Goal: Task Accomplishment & Management: Complete application form

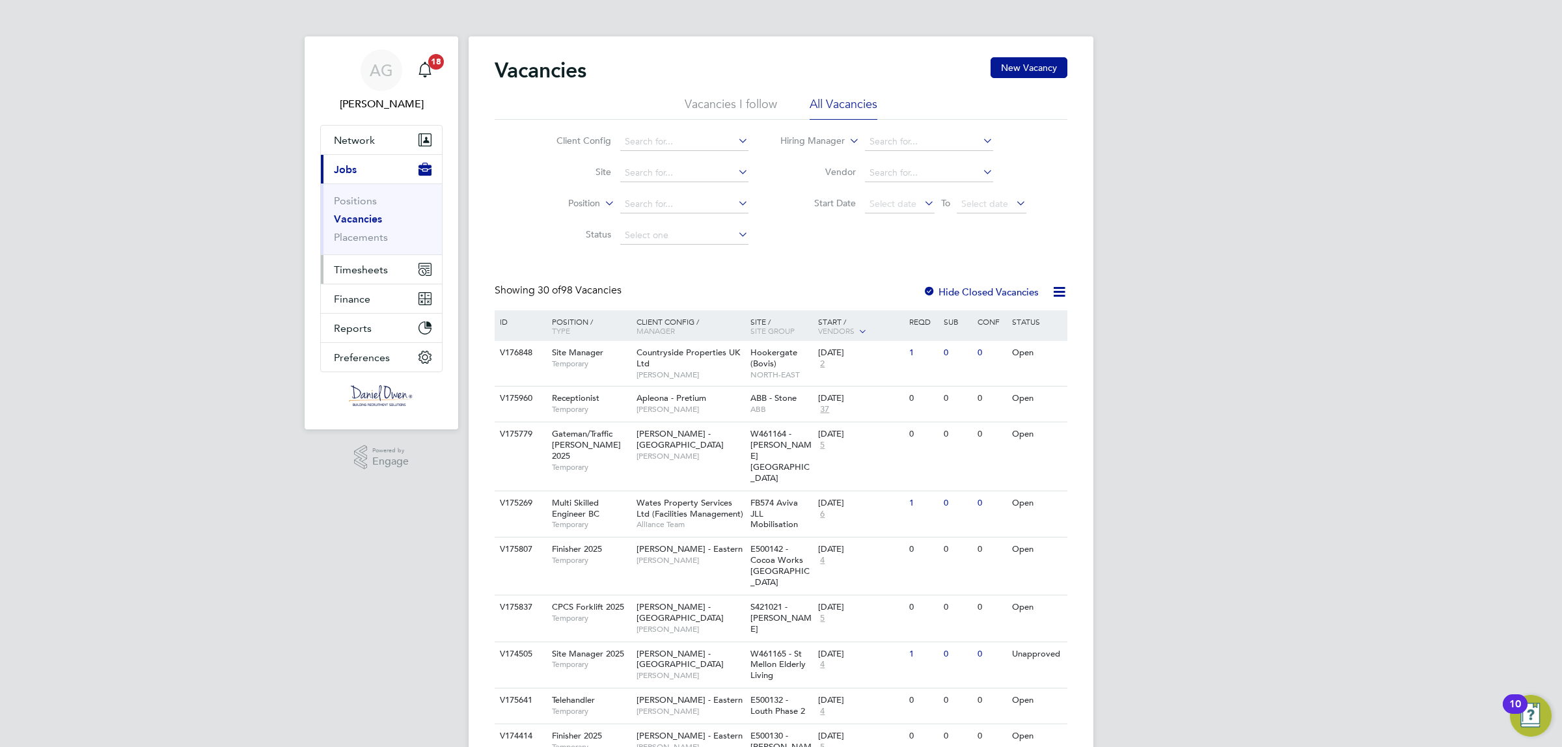
click at [383, 265] on span "Timesheets" at bounding box center [361, 270] width 54 height 12
click at [381, 228] on link "Timesheets" at bounding box center [361, 230] width 54 height 12
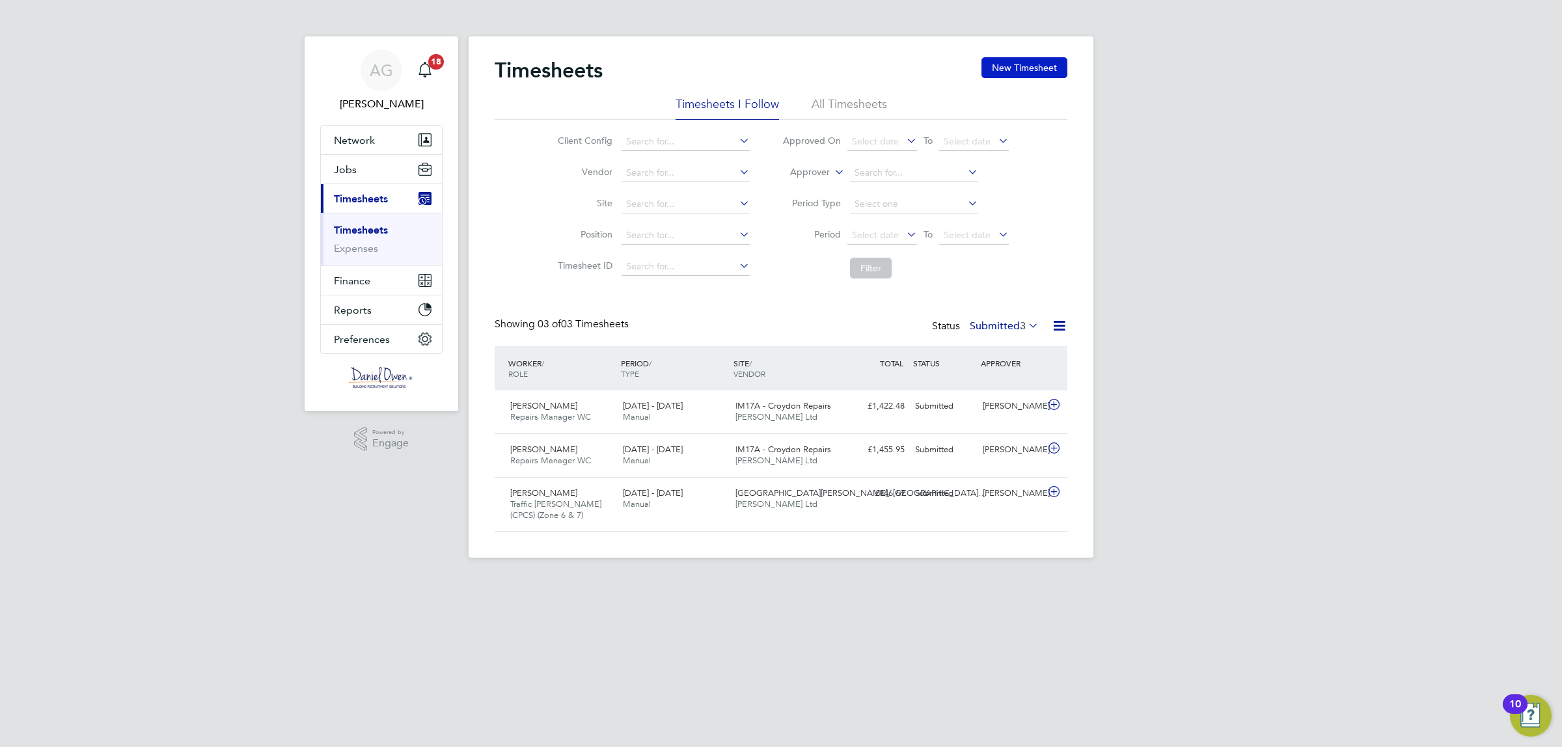
click at [1020, 63] on button "New Timesheet" at bounding box center [1024, 67] width 86 height 21
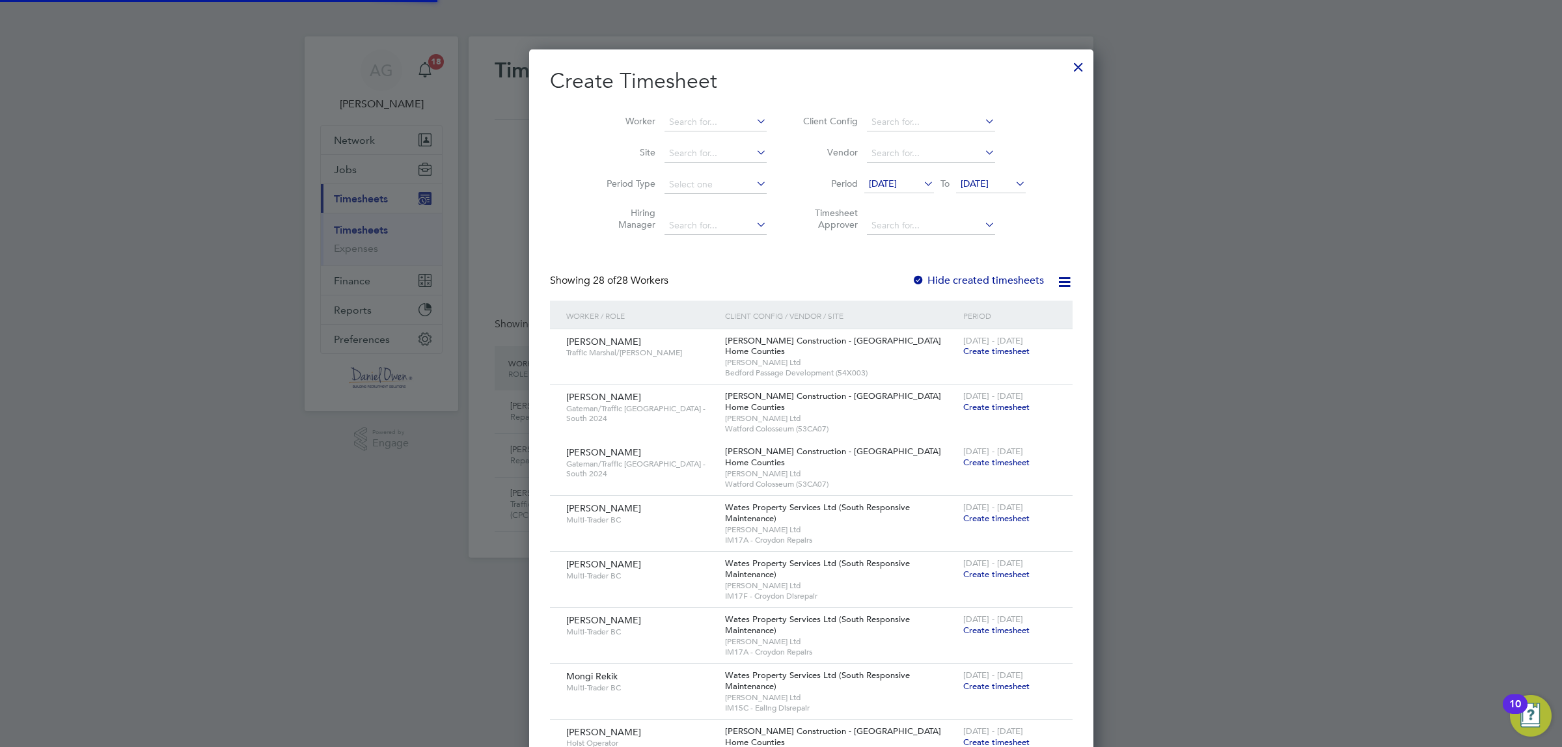
scroll to position [2079, 532]
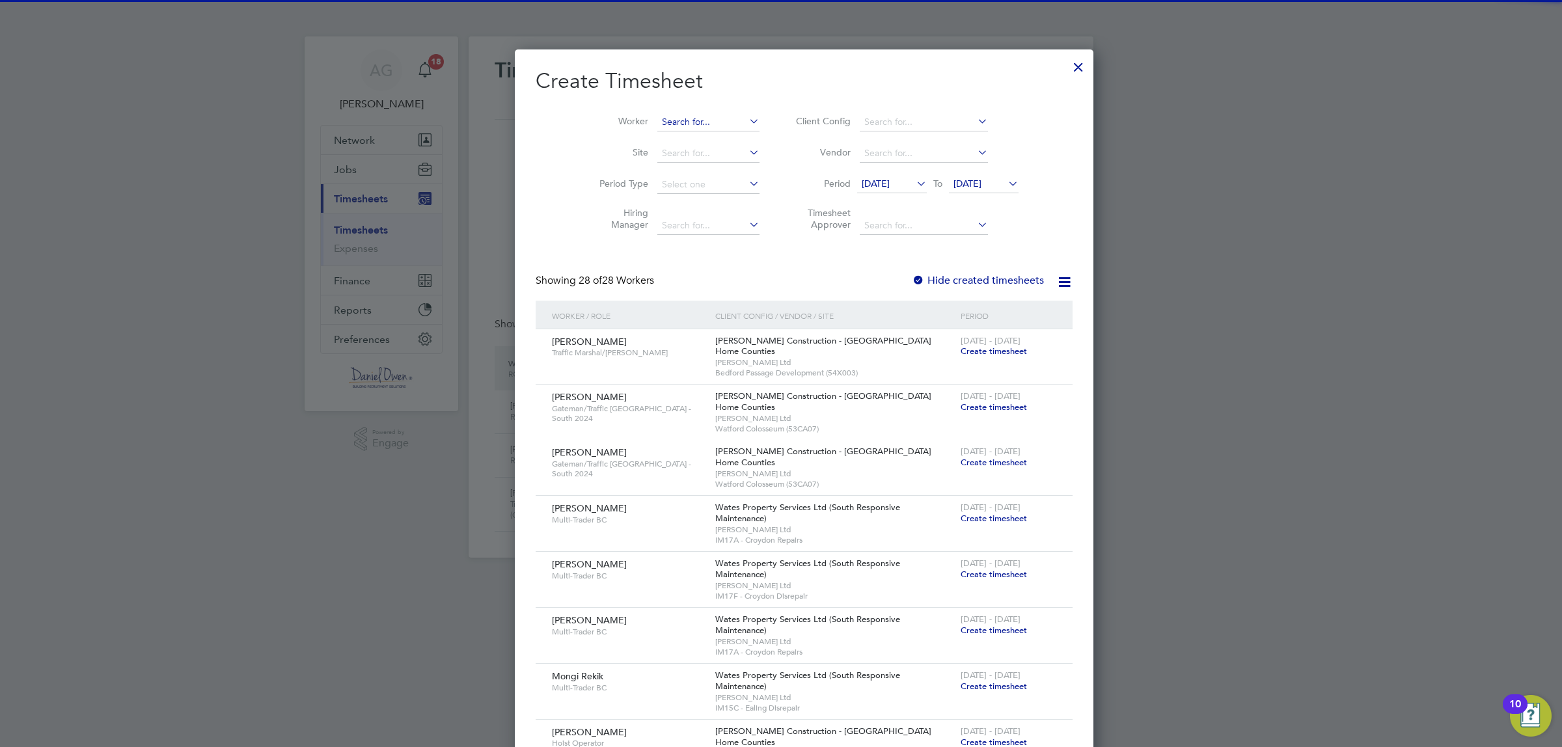
click at [683, 118] on input at bounding box center [708, 122] width 102 height 18
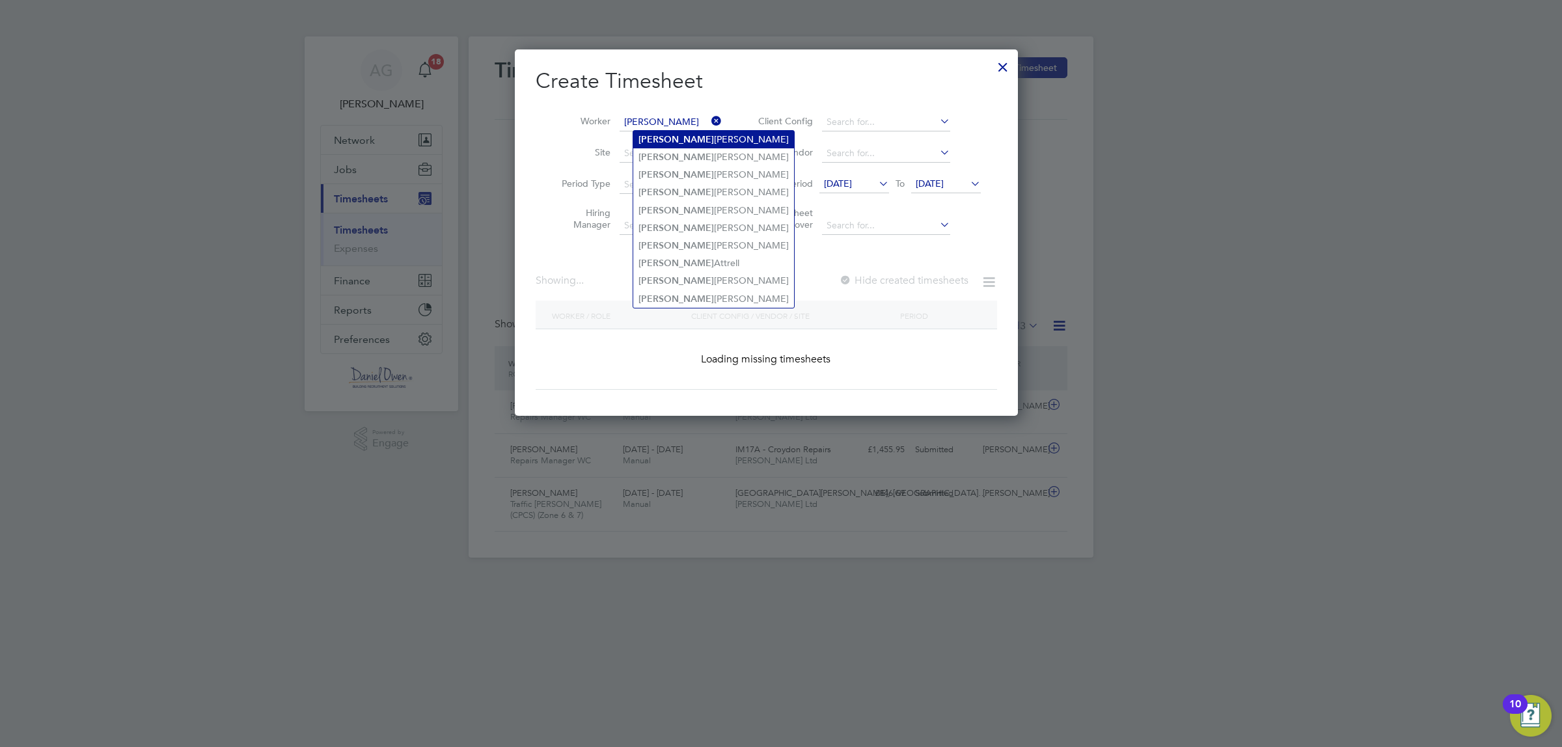
type input "[PERSON_NAME] [PERSON_NAME]"
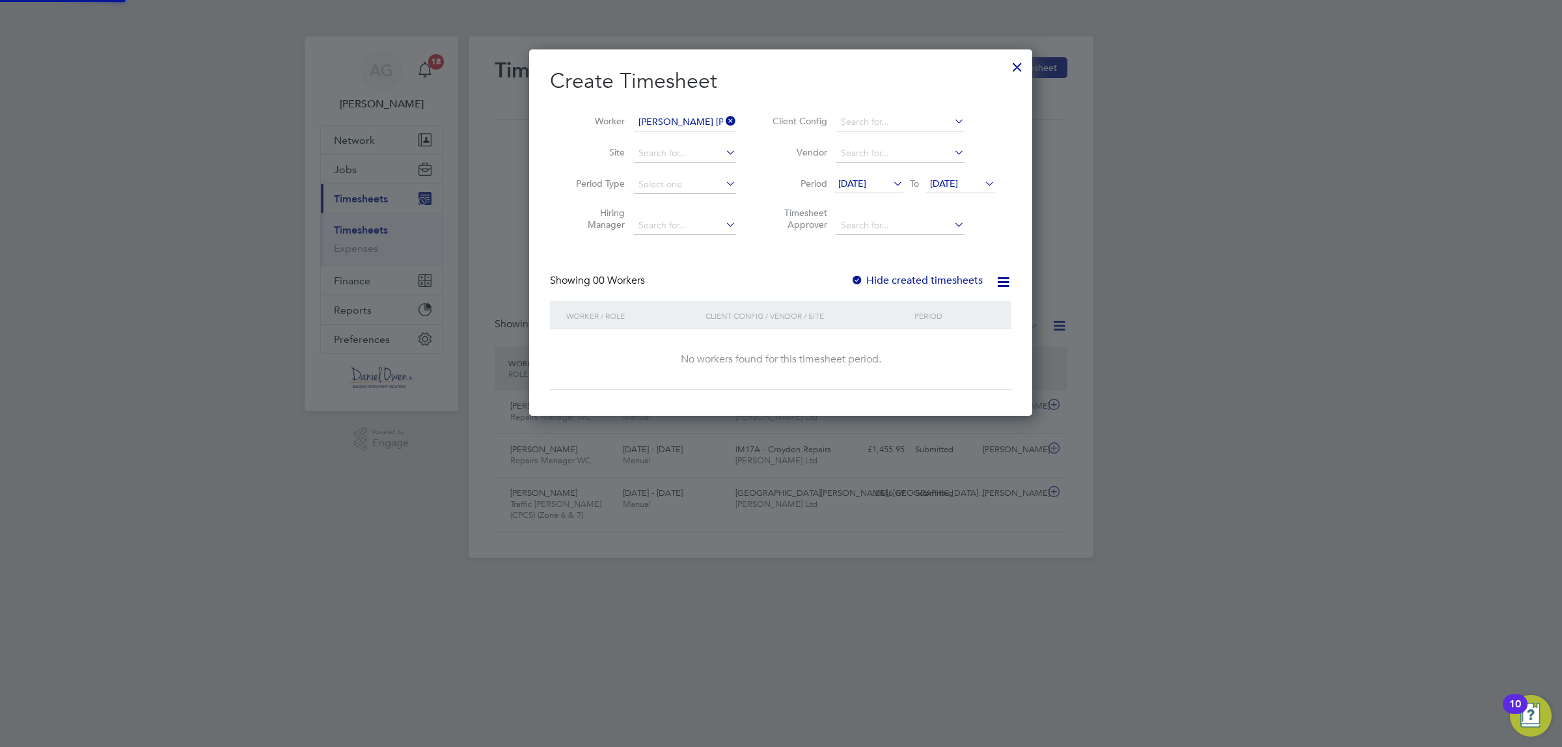
scroll to position [366, 503]
click at [865, 185] on span "29 Jul 2025" at bounding box center [852, 184] width 28 height 12
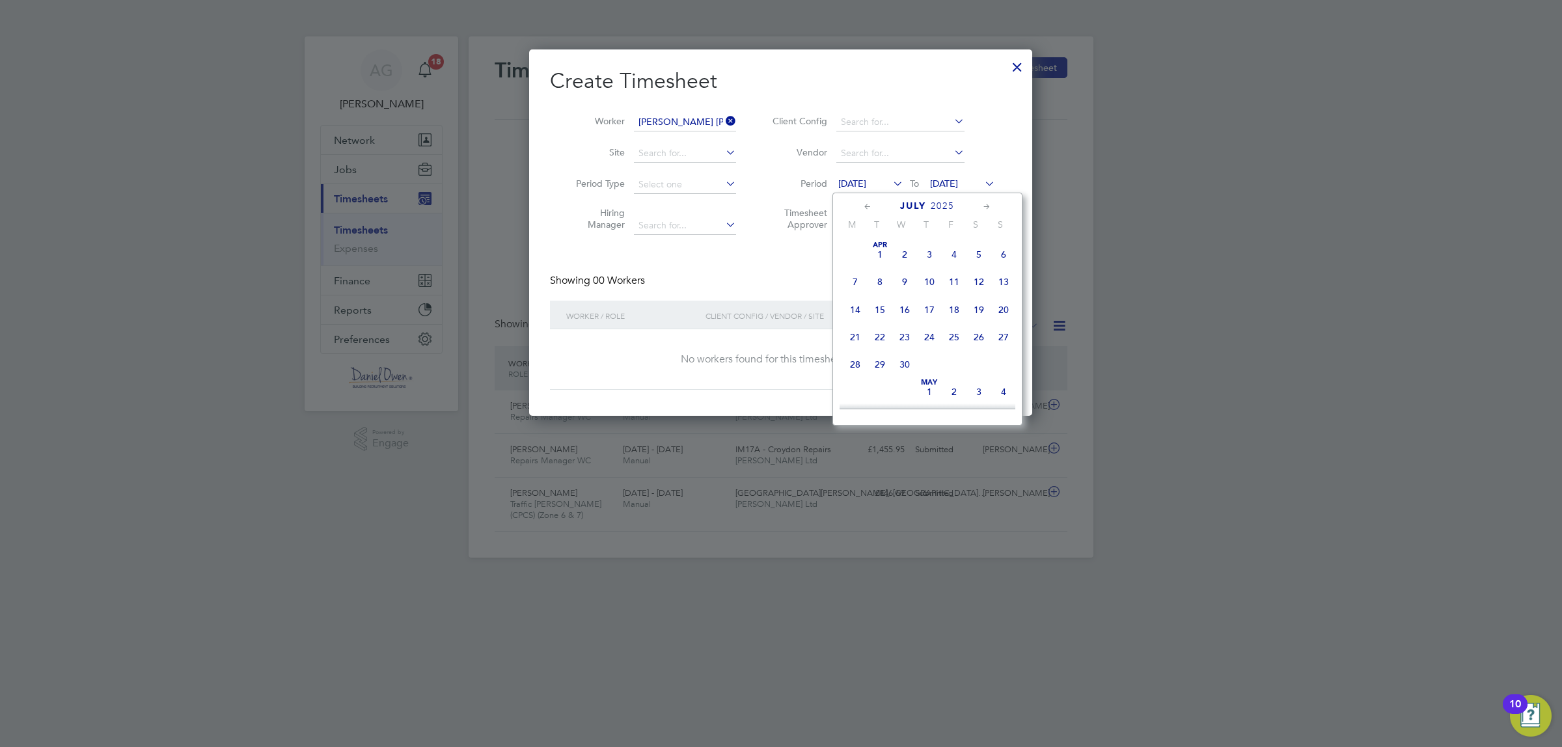
scroll to position [513, 0]
click at [854, 358] on span "4" at bounding box center [855, 345] width 25 height 25
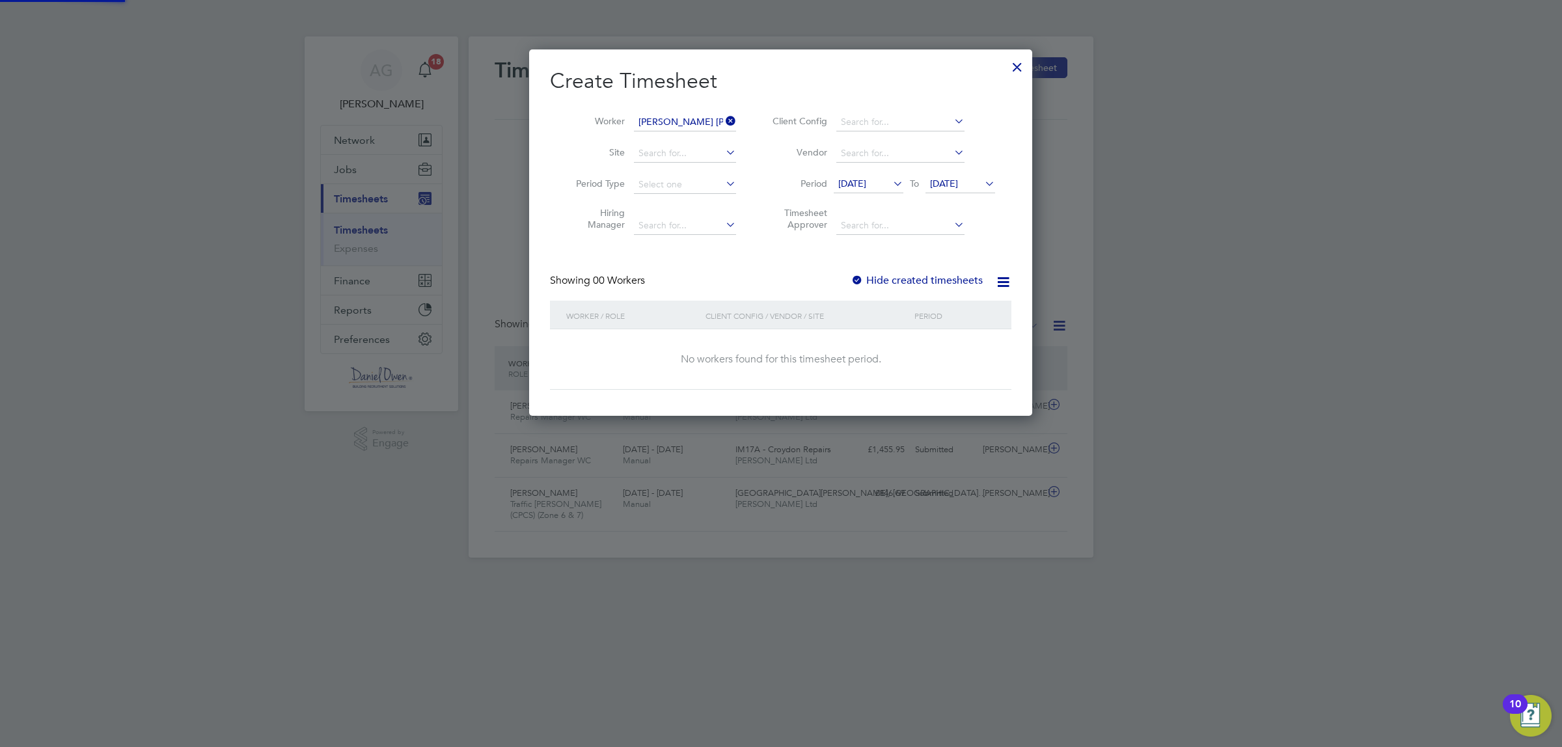
scroll to position [366, 503]
click at [958, 182] on span "05 Aug 2025" at bounding box center [944, 184] width 28 height 12
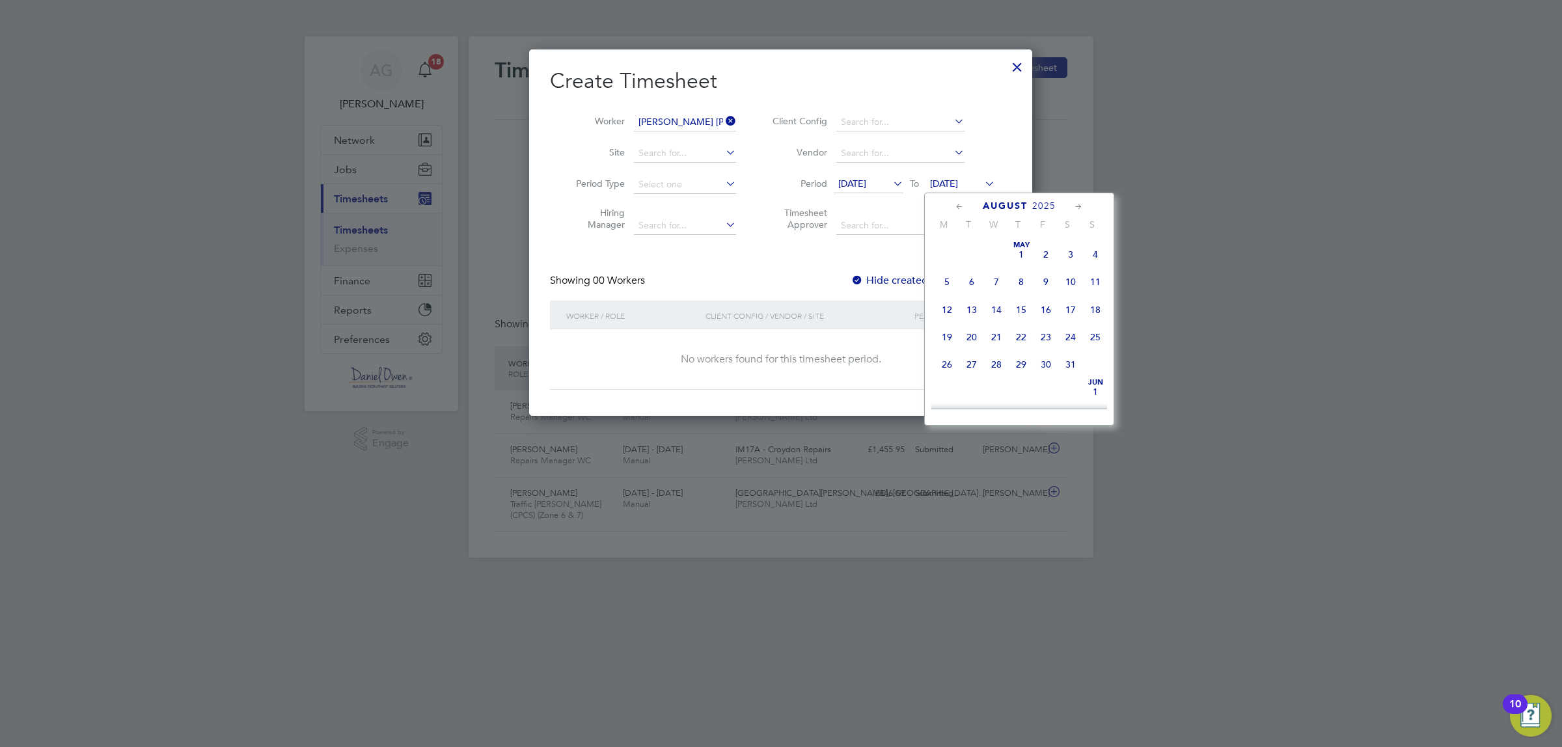
scroll to position [427, 0]
click at [1051, 306] on span "8" at bounding box center [1045, 293] width 25 height 25
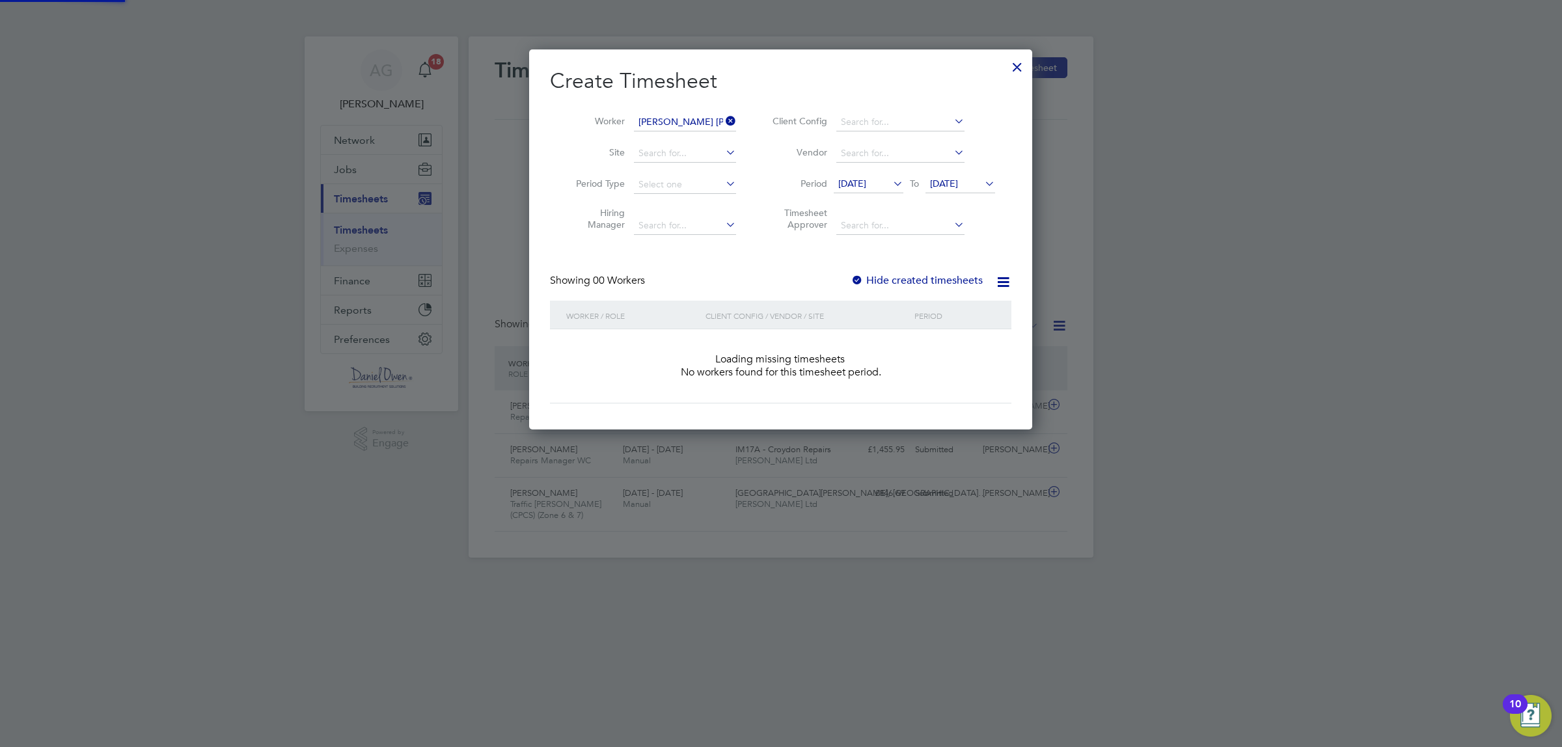
scroll to position [5, 5]
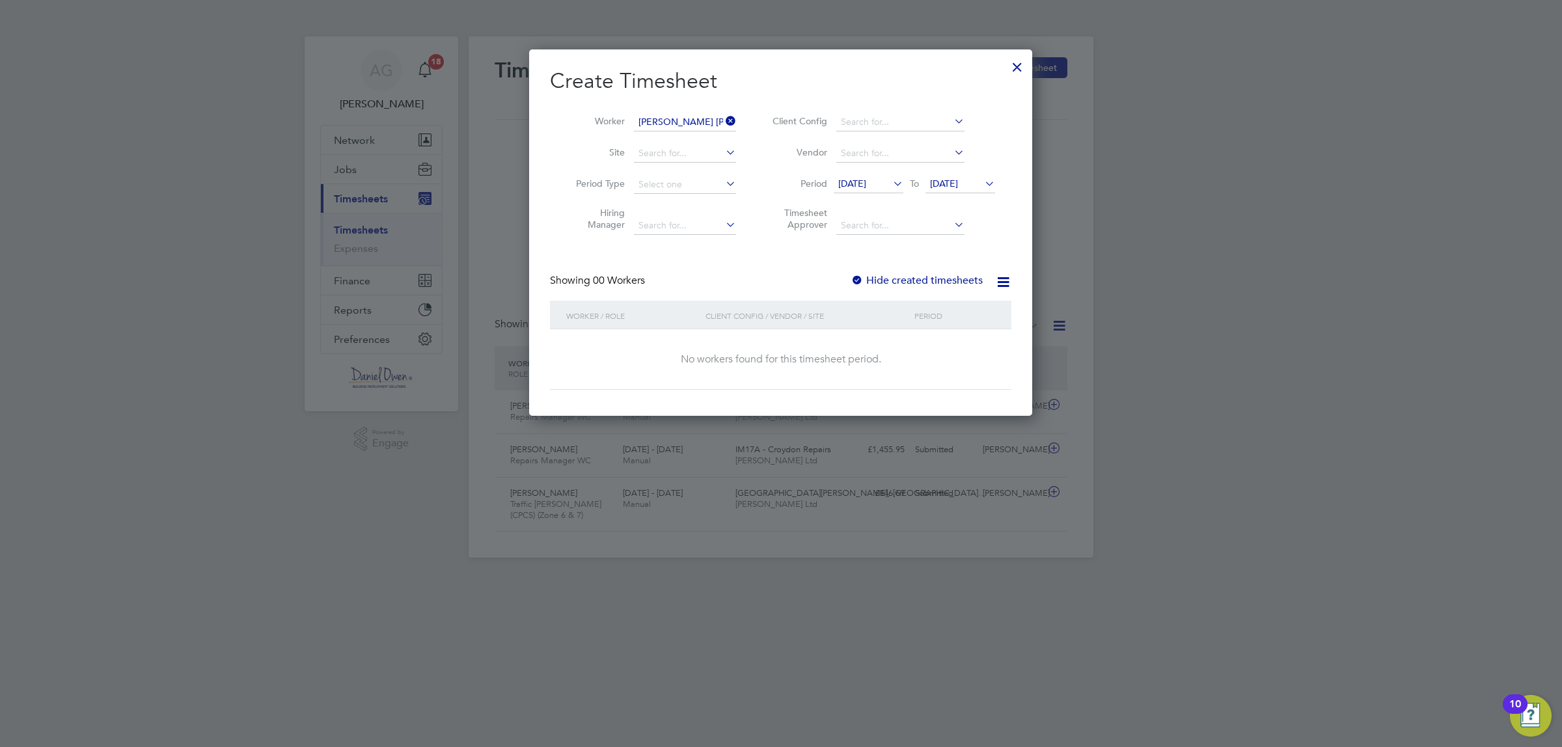
click at [863, 277] on div at bounding box center [856, 281] width 13 height 13
click at [1018, 69] on div at bounding box center [1016, 63] width 23 height 23
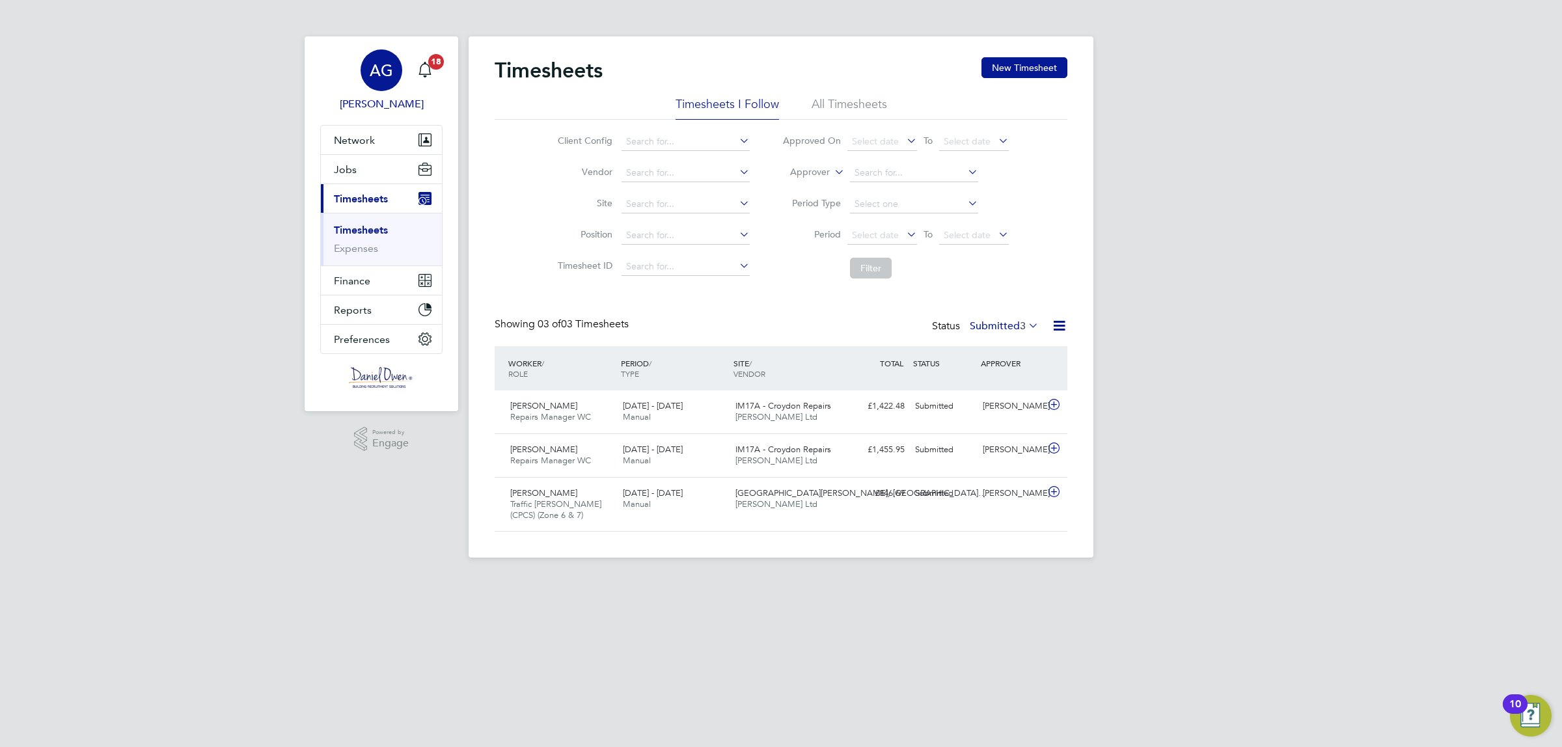
click at [382, 96] on span "[PERSON_NAME]" at bounding box center [381, 104] width 122 height 16
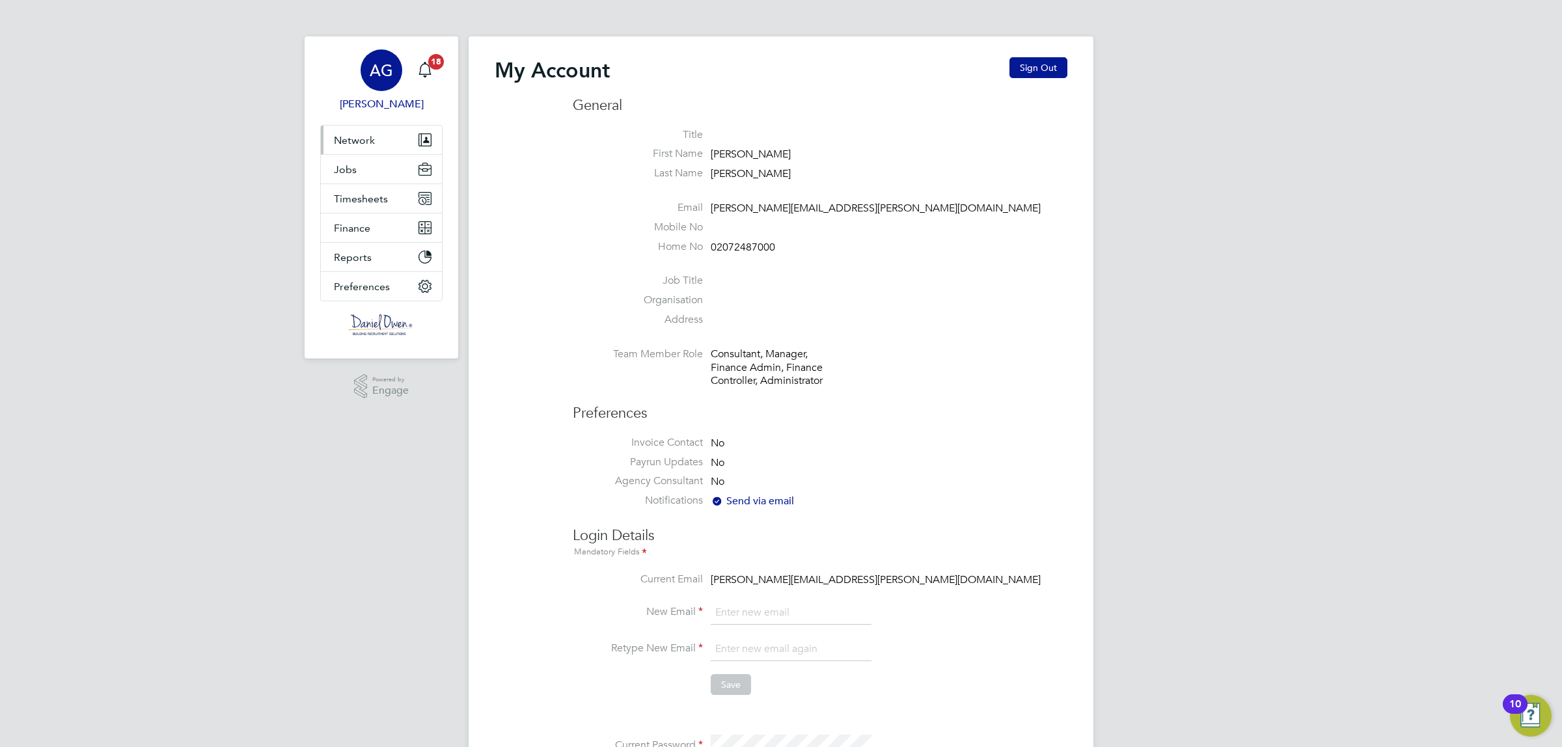
click at [368, 144] on span "Network" at bounding box center [354, 140] width 41 height 12
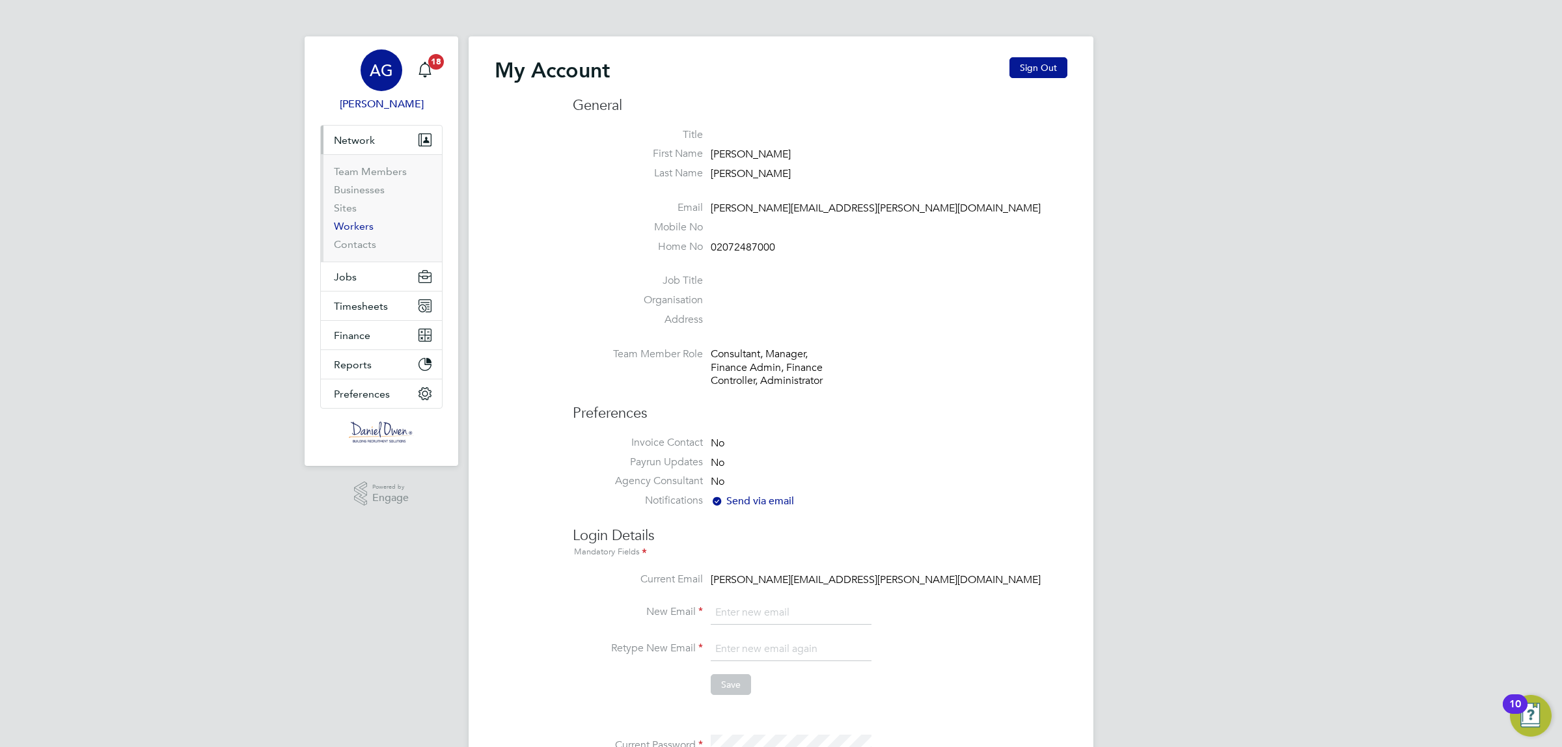
click at [361, 225] on link "Workers" at bounding box center [354, 226] width 40 height 12
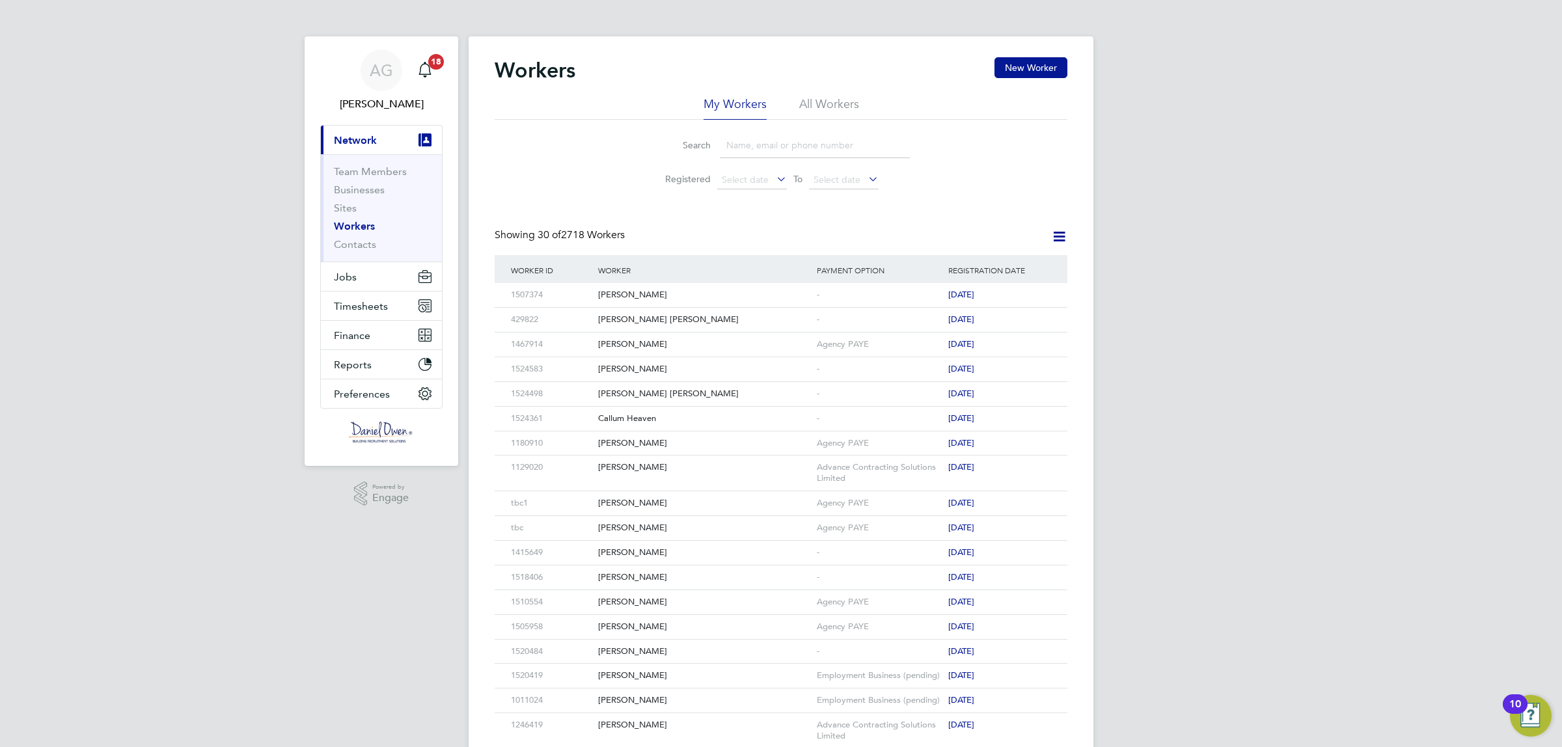
click at [753, 150] on input at bounding box center [815, 145] width 190 height 25
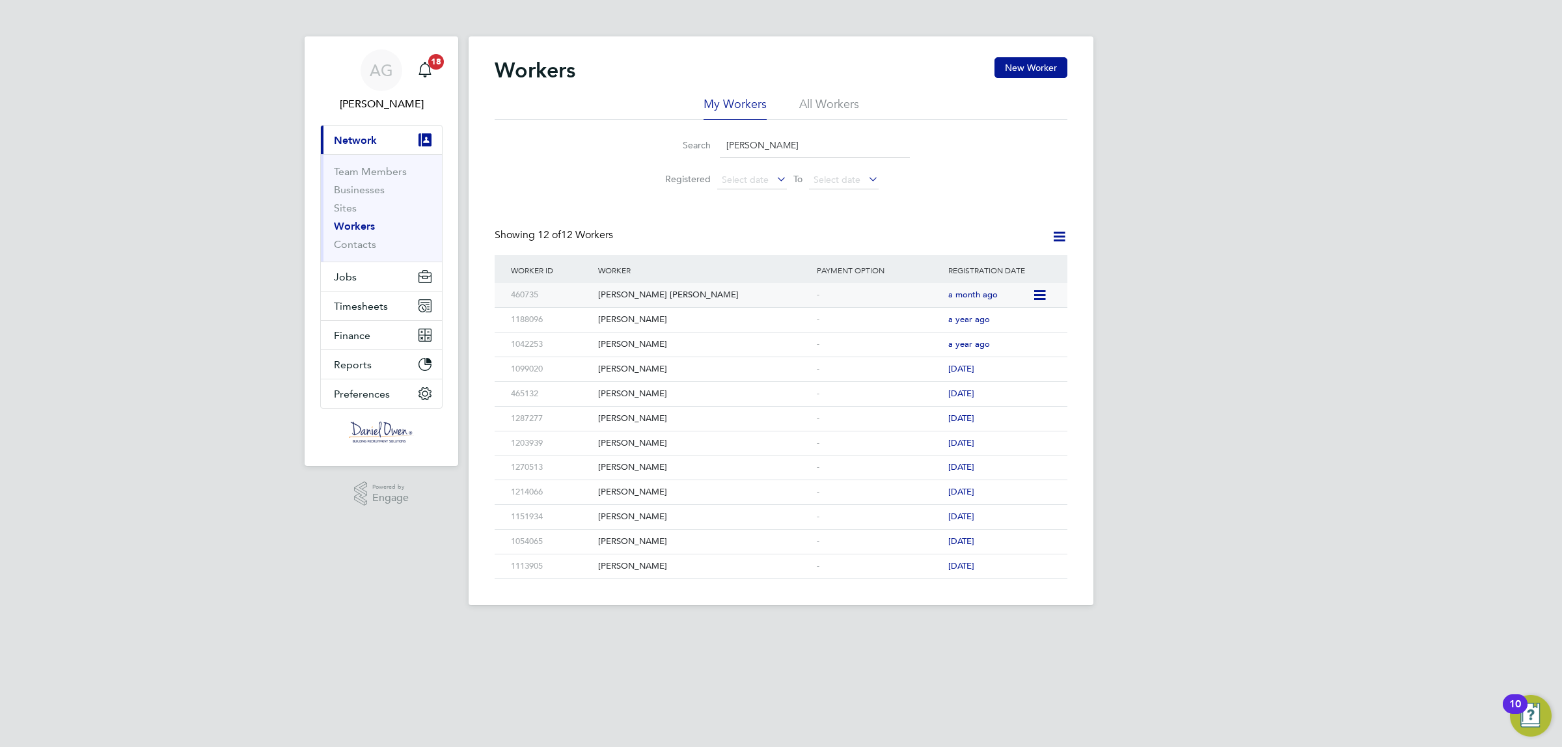
type input "shane"
click at [645, 294] on div "[PERSON_NAME] [PERSON_NAME]" at bounding box center [704, 295] width 219 height 24
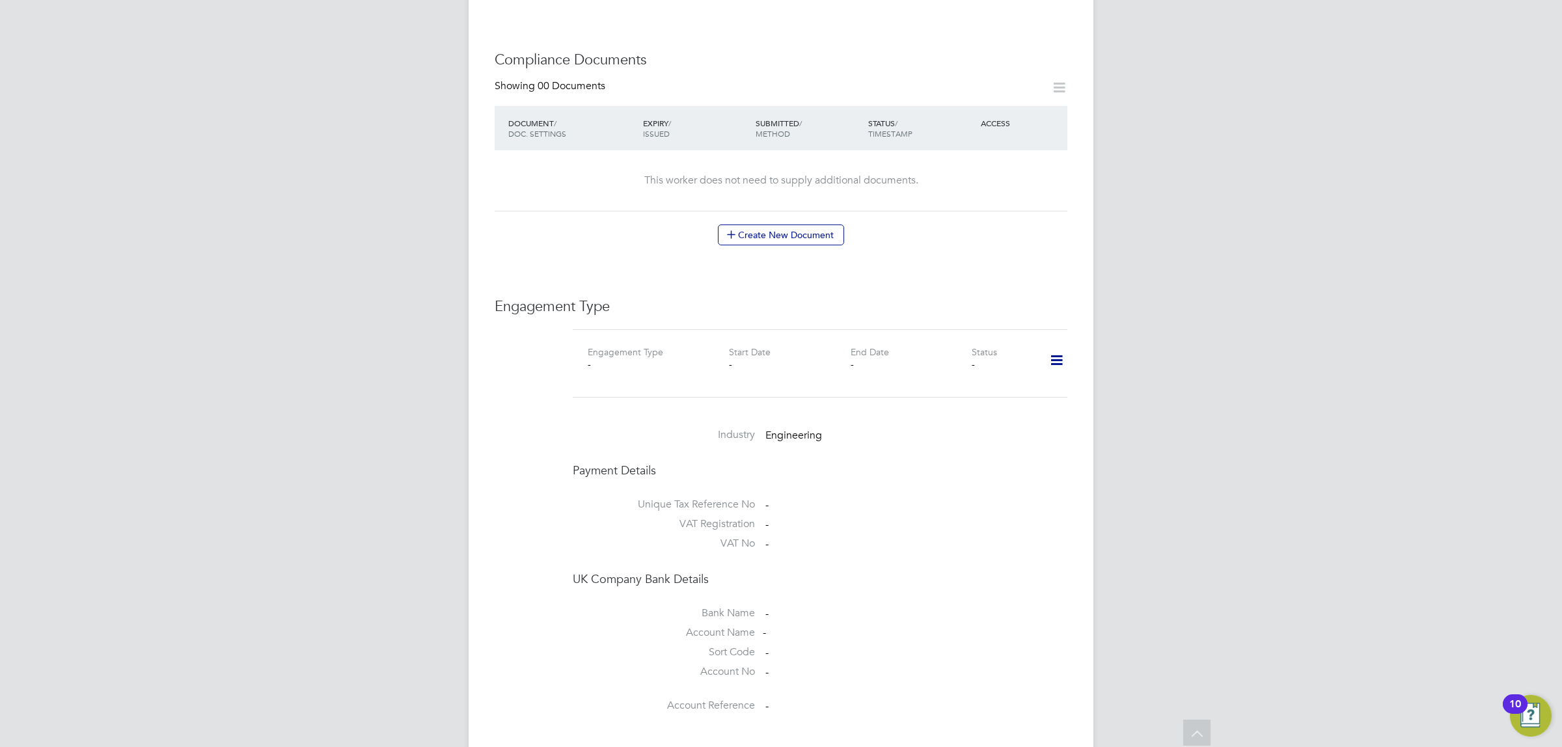
scroll to position [873, 0]
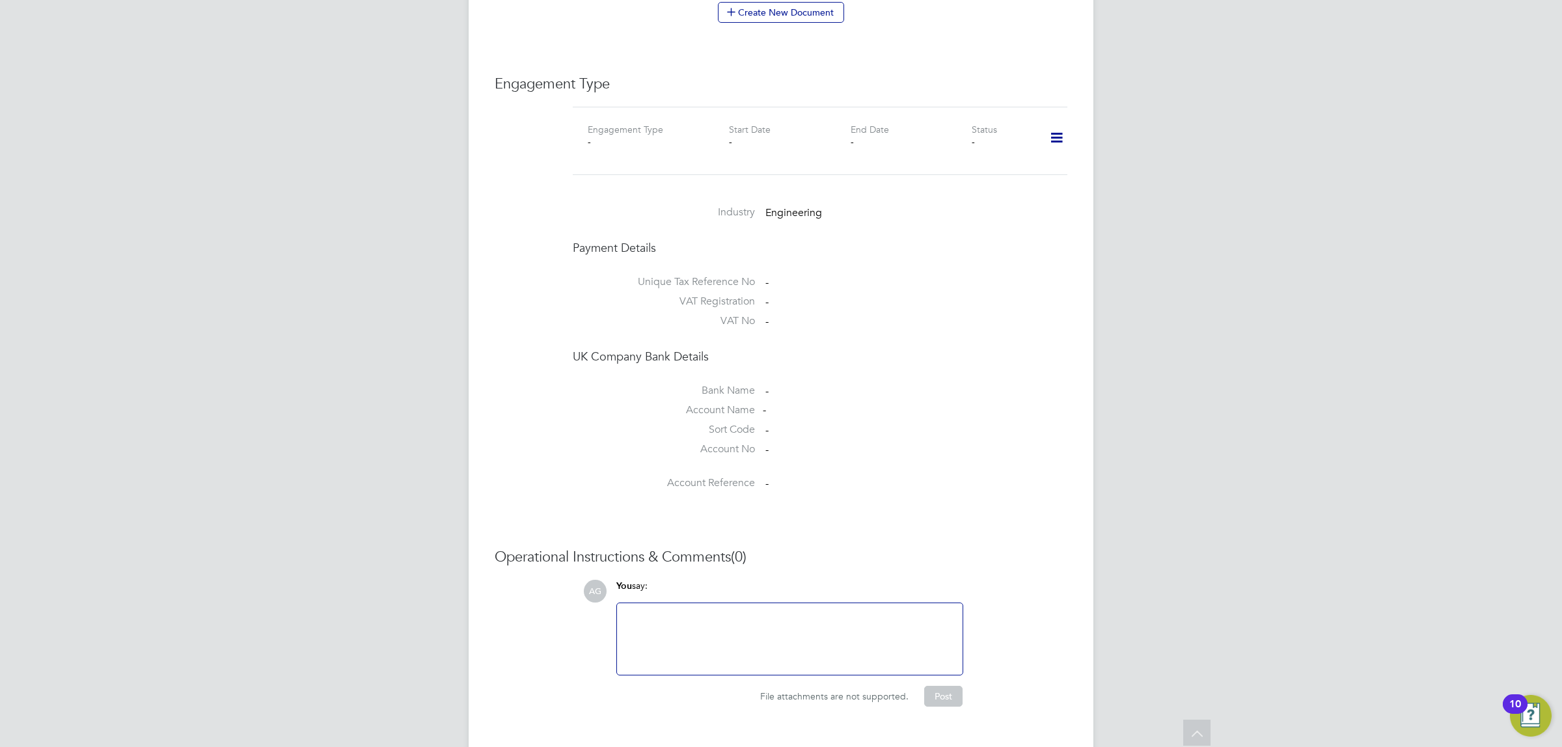
click at [1055, 123] on icon at bounding box center [1056, 138] width 23 height 30
click at [993, 169] on li "Add Engagement Type" at bounding box center [989, 168] width 148 height 18
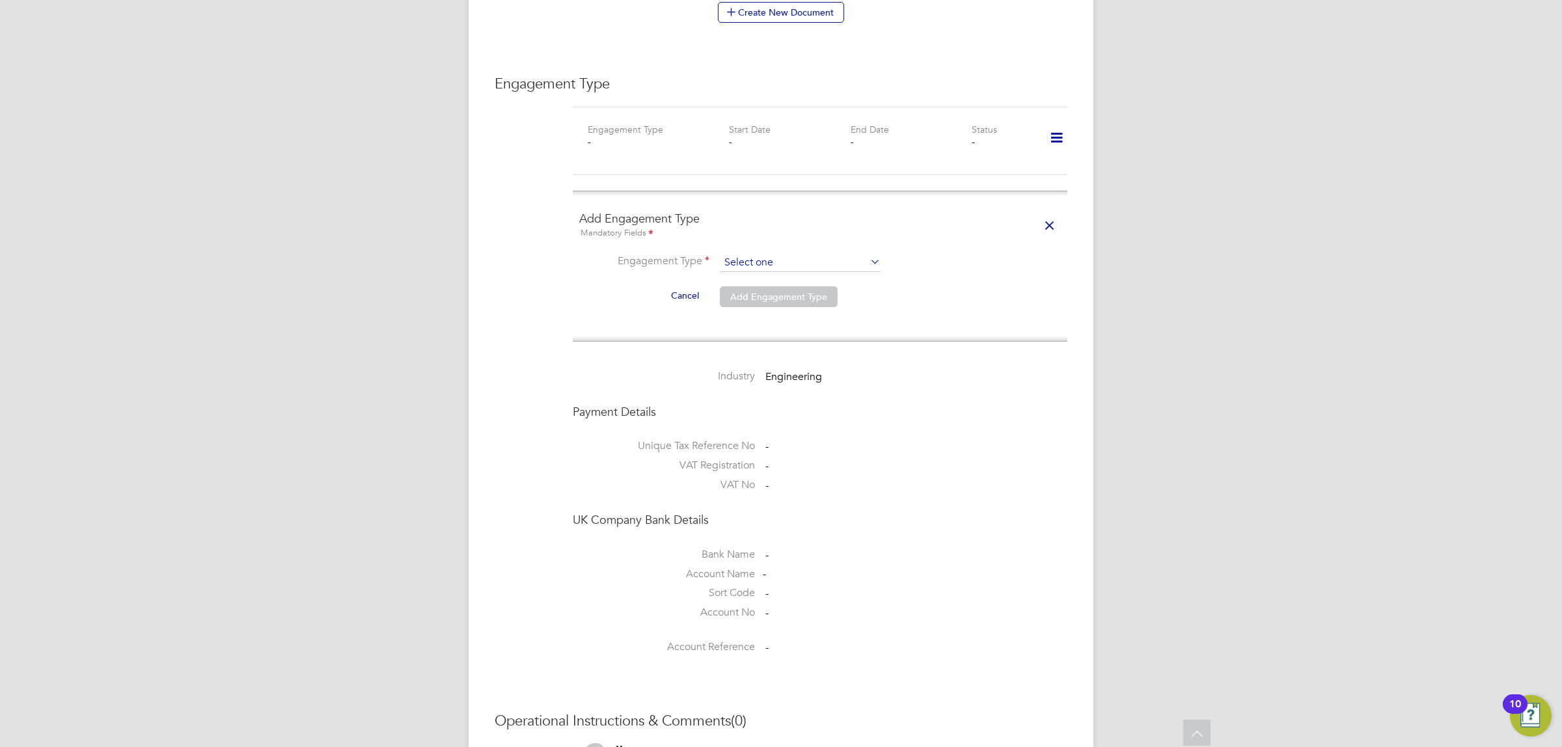
click at [776, 254] on input at bounding box center [800, 263] width 161 height 18
click at [766, 309] on li "Umbrella" at bounding box center [800, 312] width 162 height 19
type input "Umbrella"
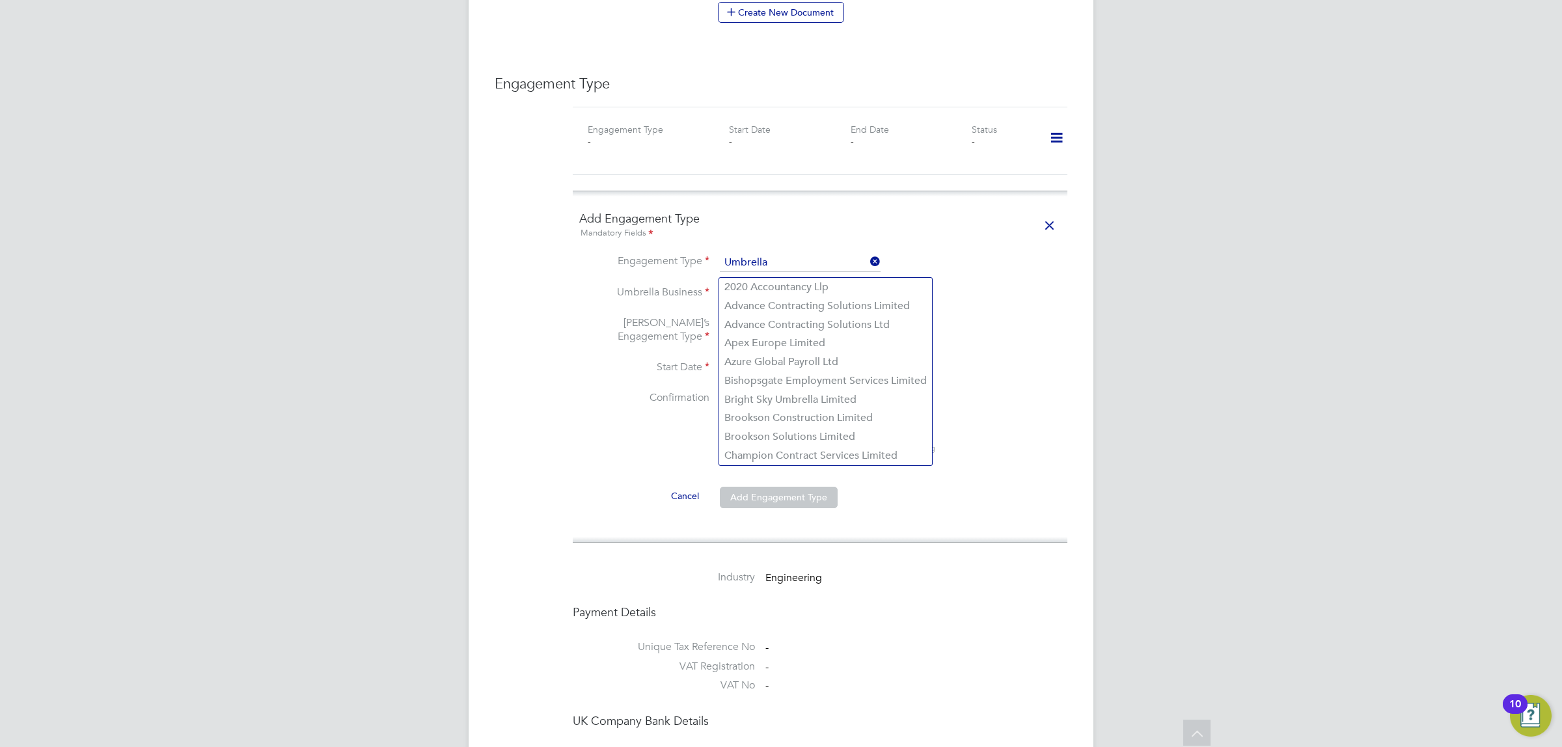
click at [760, 285] on input at bounding box center [800, 294] width 161 height 18
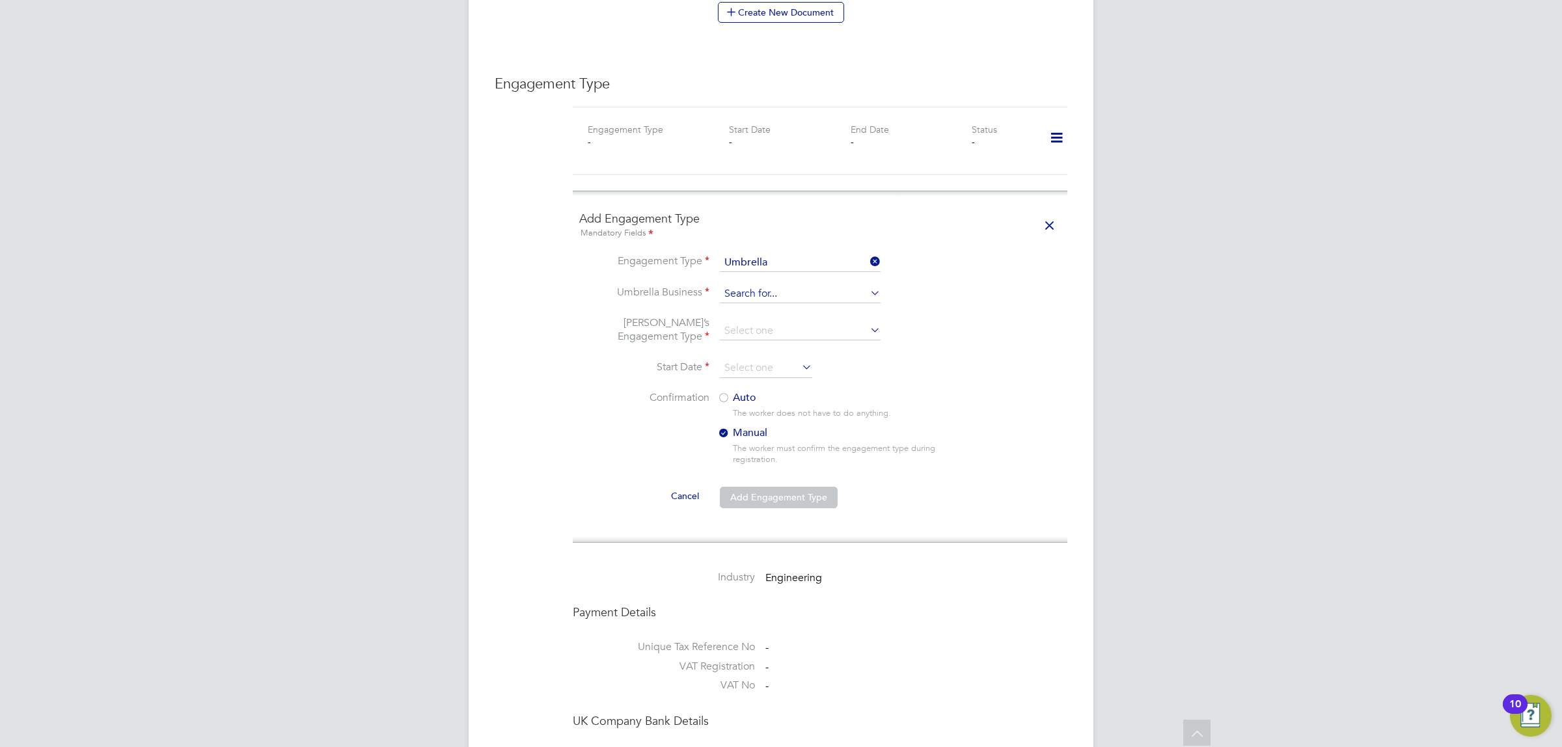
click at [789, 285] on input at bounding box center [800, 294] width 161 height 18
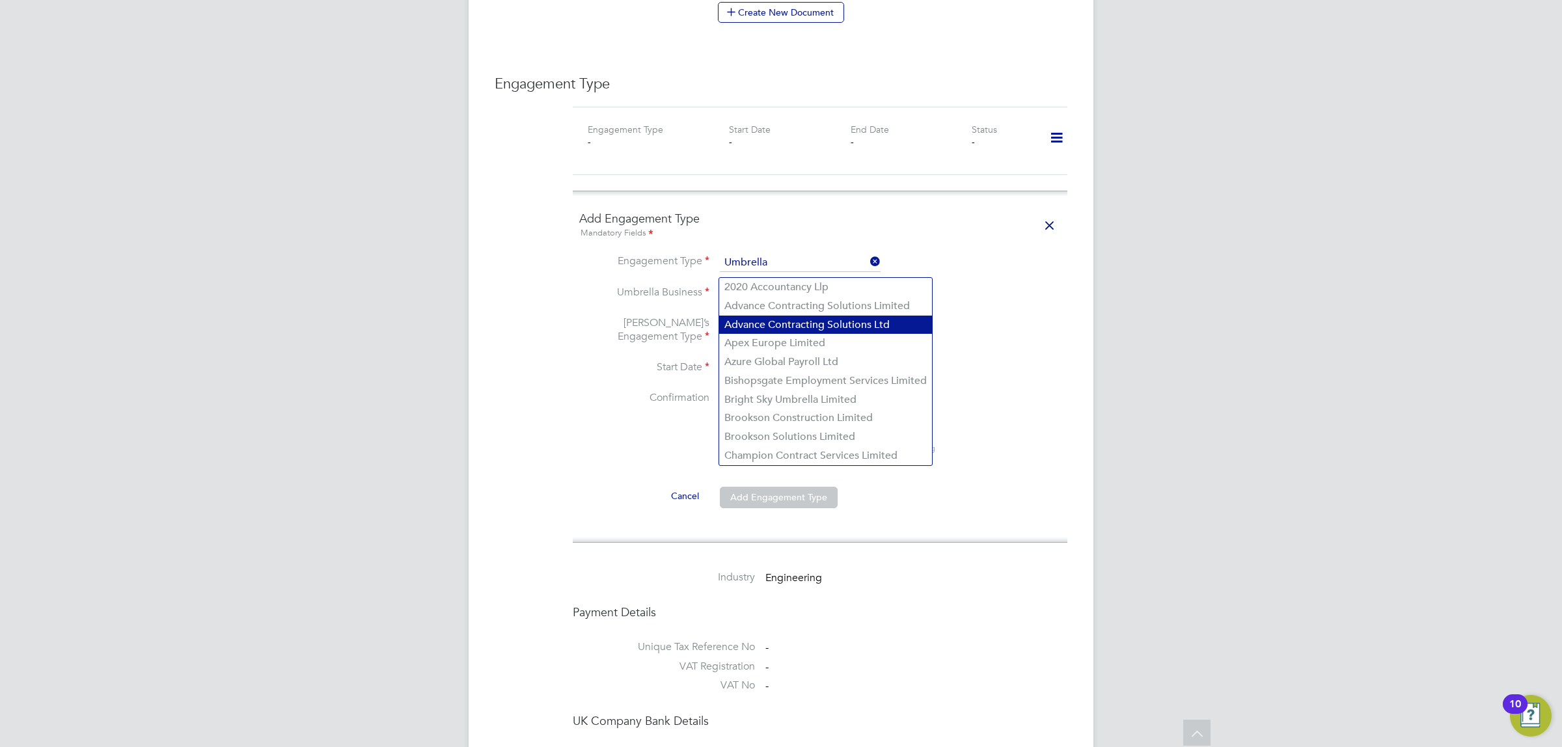
click at [841, 319] on li "Advance Contracting Solutions Ltd" at bounding box center [825, 325] width 213 height 19
type input "Advance Contracting Solutions Ltd"
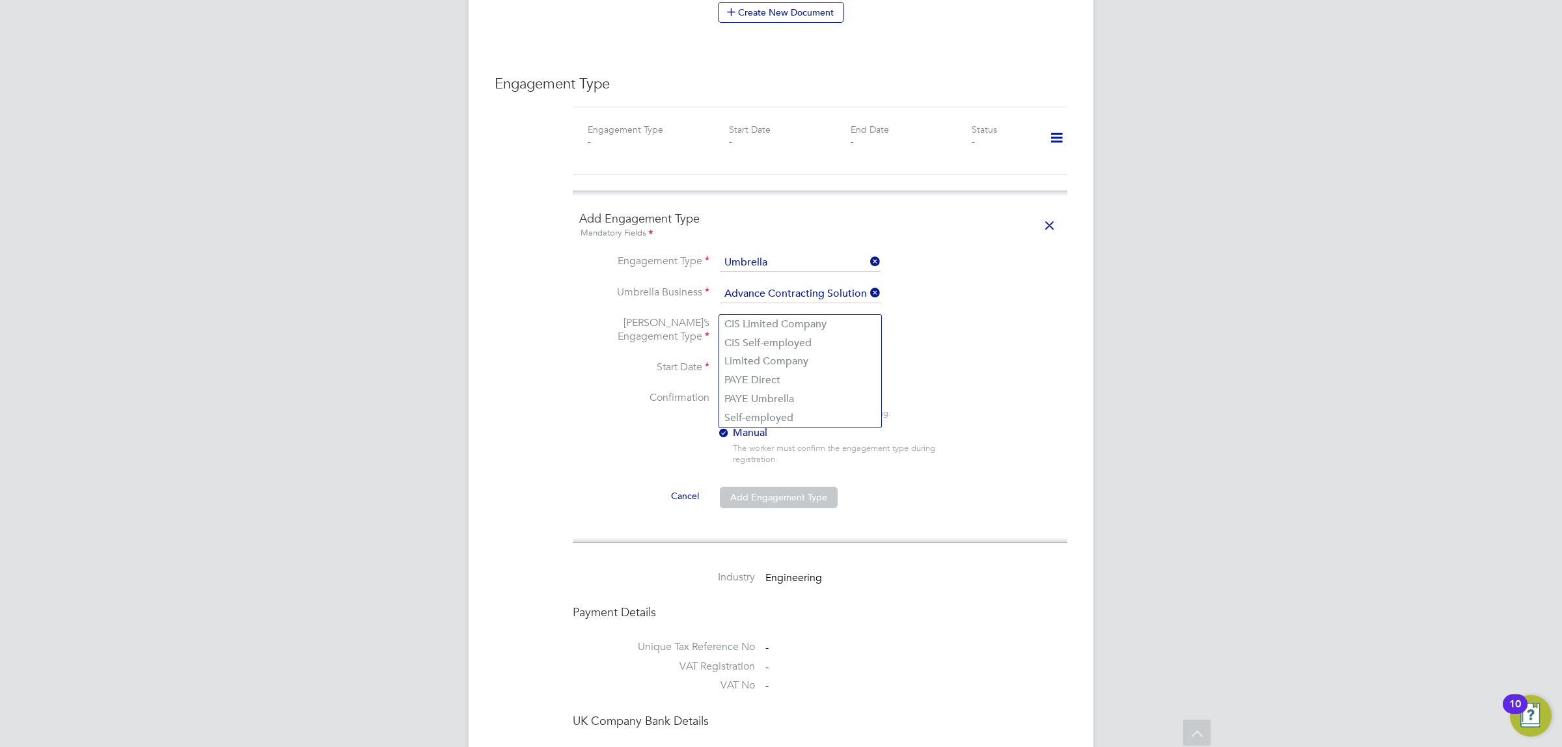
click at [806, 322] on input at bounding box center [800, 331] width 161 height 18
click at [794, 398] on li "PAYE Umbrella" at bounding box center [800, 399] width 162 height 19
type input "PAYE Umbrella"
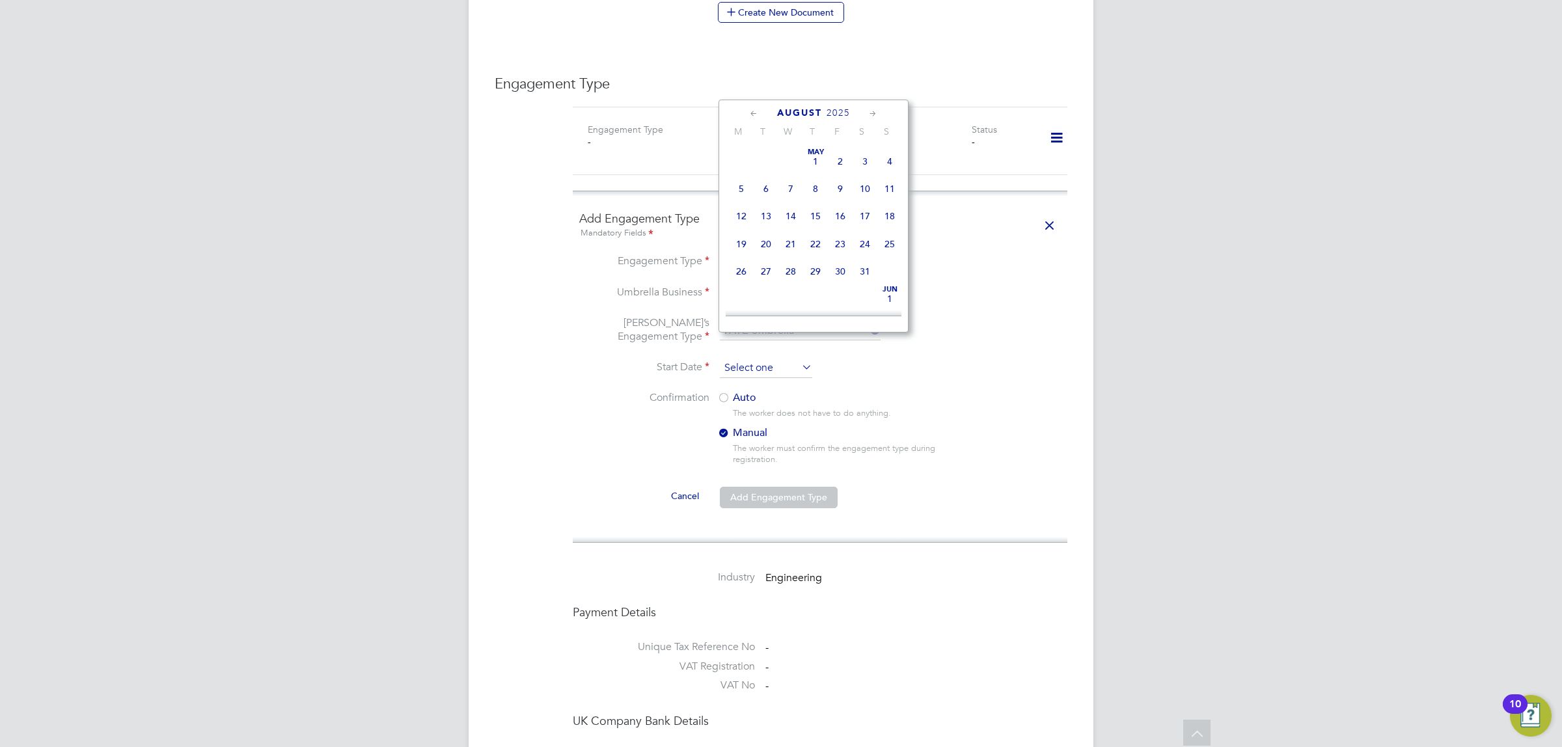
click at [789, 359] on input at bounding box center [766, 369] width 92 height 20
click at [742, 183] on span "4" at bounding box center [741, 171] width 25 height 25
type input "[DATE]"
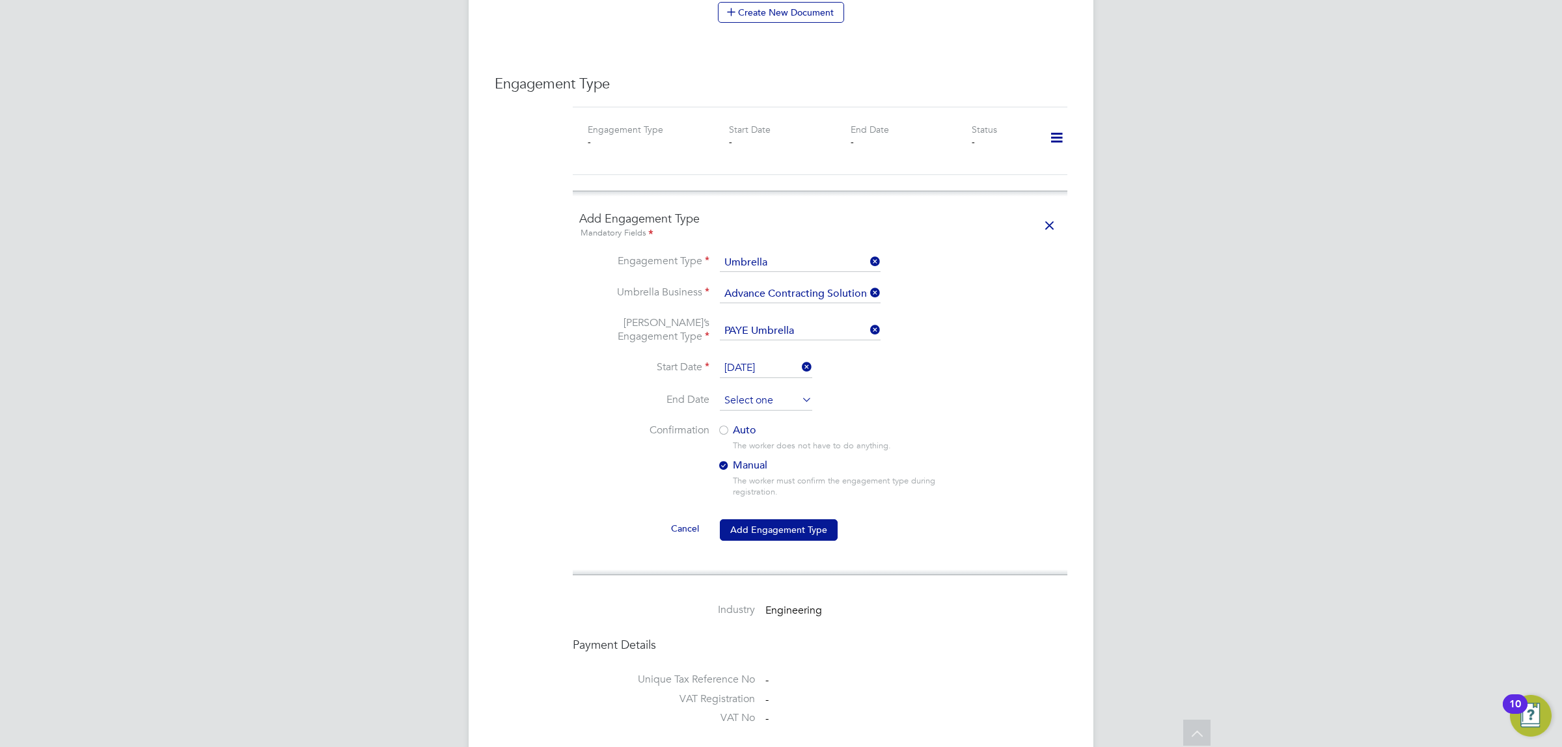
click at [776, 391] on input at bounding box center [766, 401] width 92 height 20
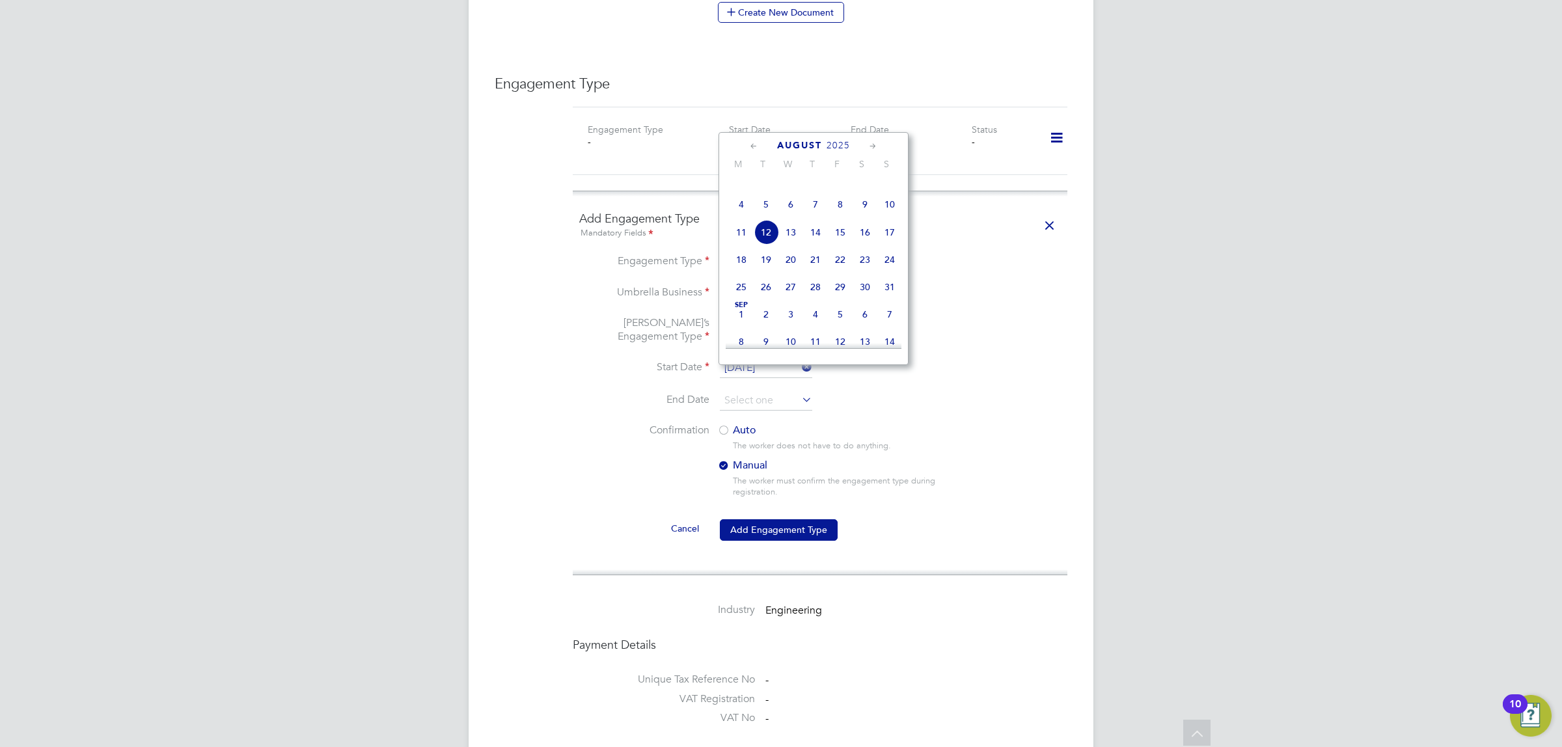
click at [970, 285] on li "Umbrella Business Advance Contracting Solutions Ltd" at bounding box center [819, 300] width 481 height 31
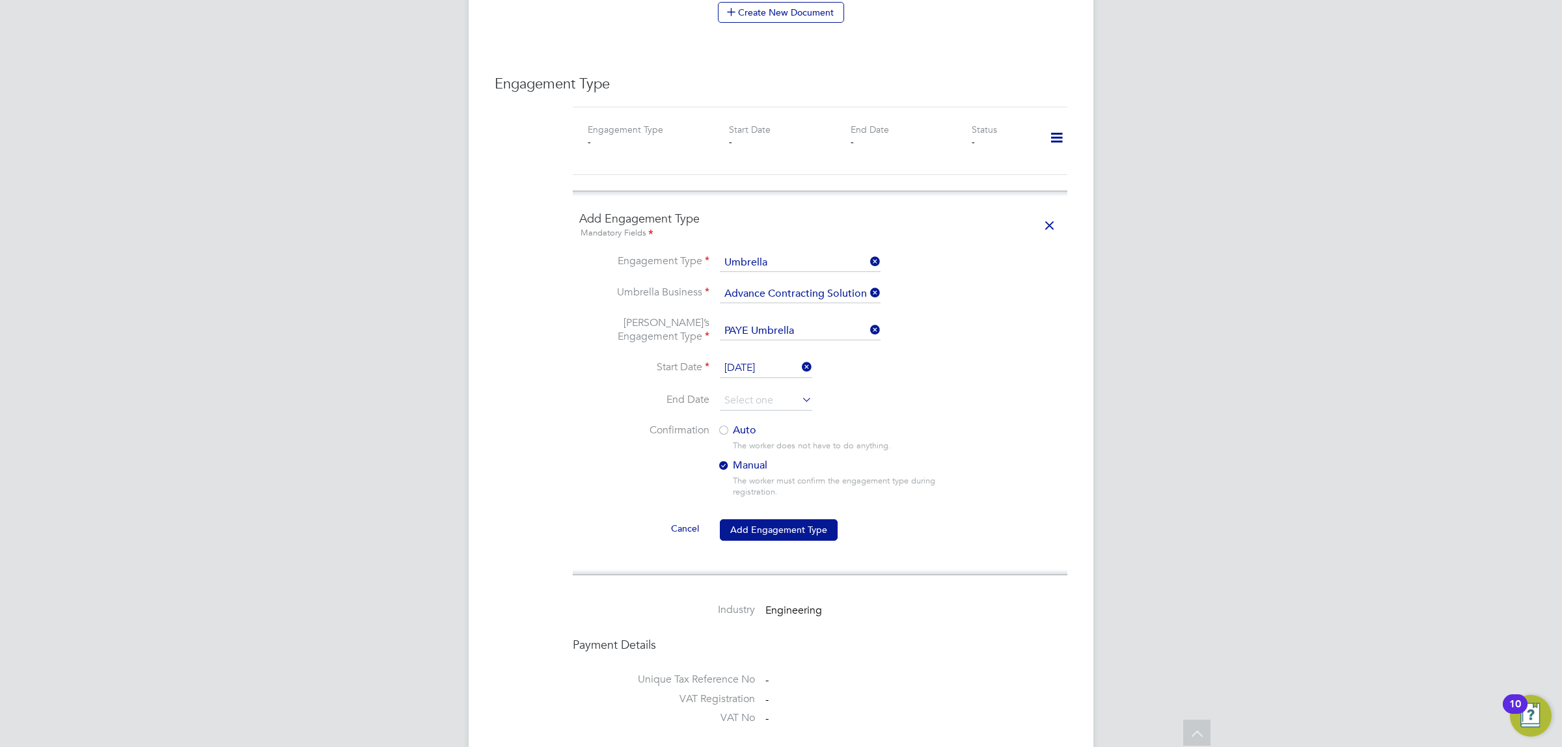
click at [726, 425] on div at bounding box center [723, 431] width 13 height 13
click at [781, 519] on button "Add Engagement Type" at bounding box center [779, 529] width 118 height 21
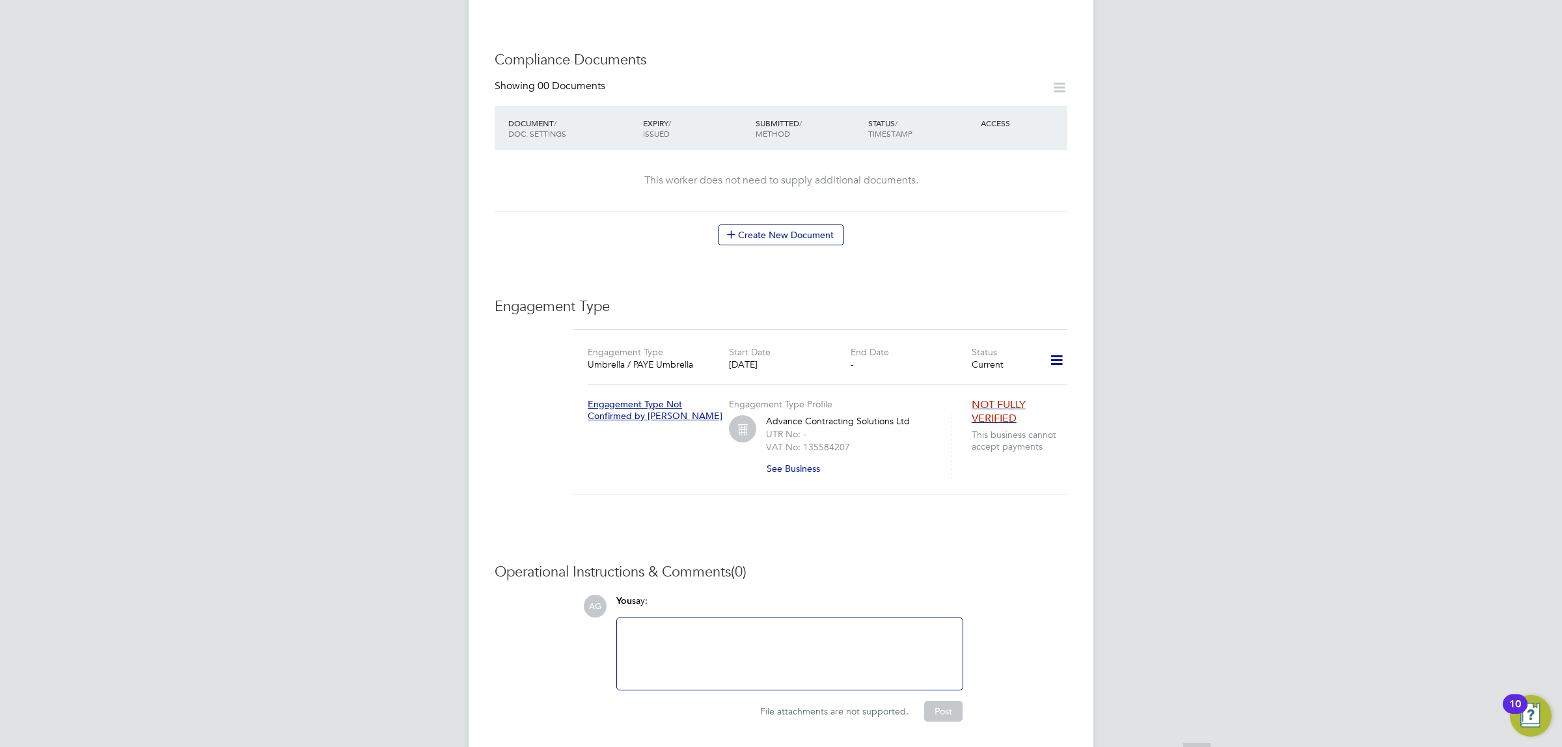
scroll to position [664, 0]
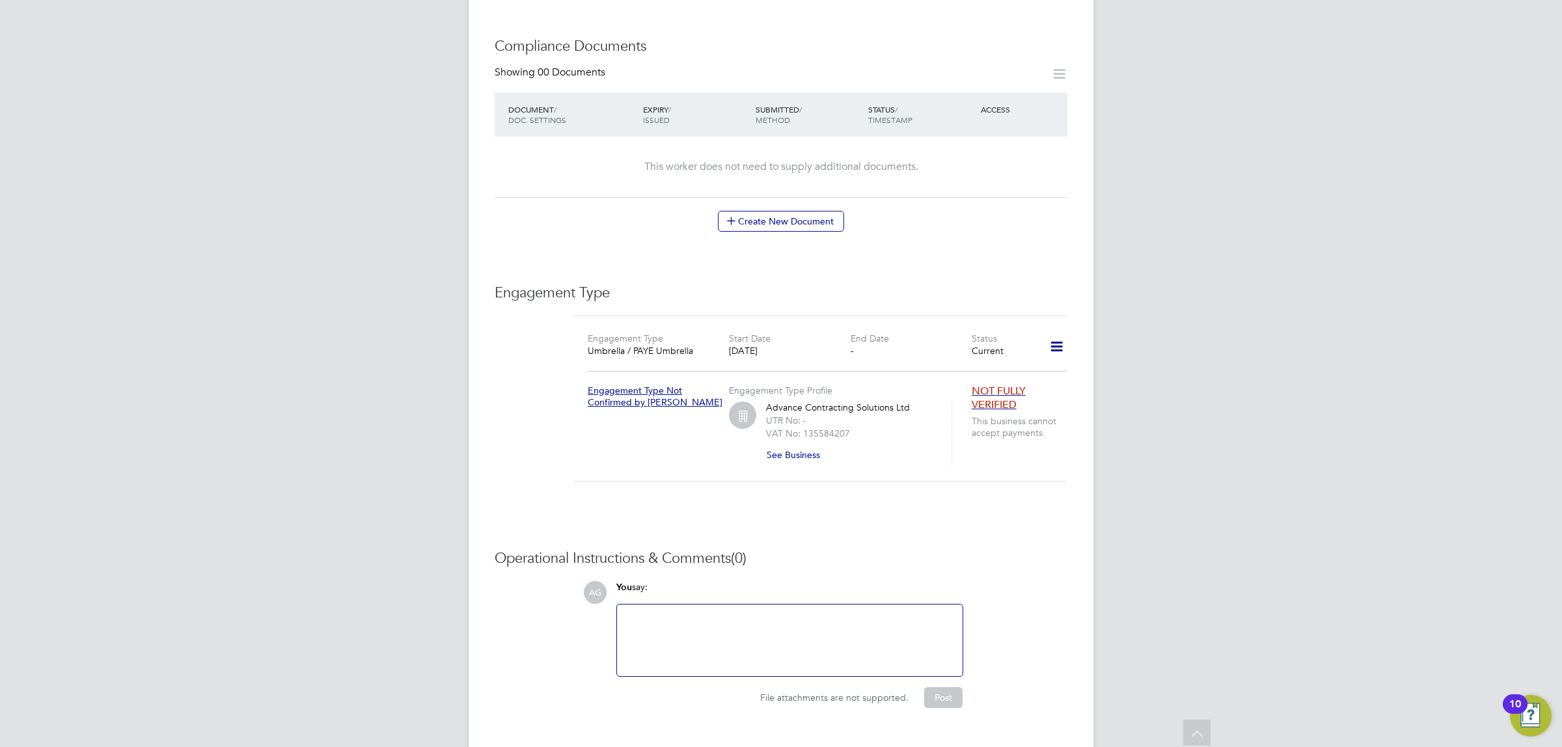
click at [1025, 480] on div "Worker Details Follow [PERSON_NAME] [PERSON_NAME] Mechanical m: 07985708284 Per…" at bounding box center [781, 50] width 573 height 1315
